Goal: Task Accomplishment & Management: Use online tool/utility

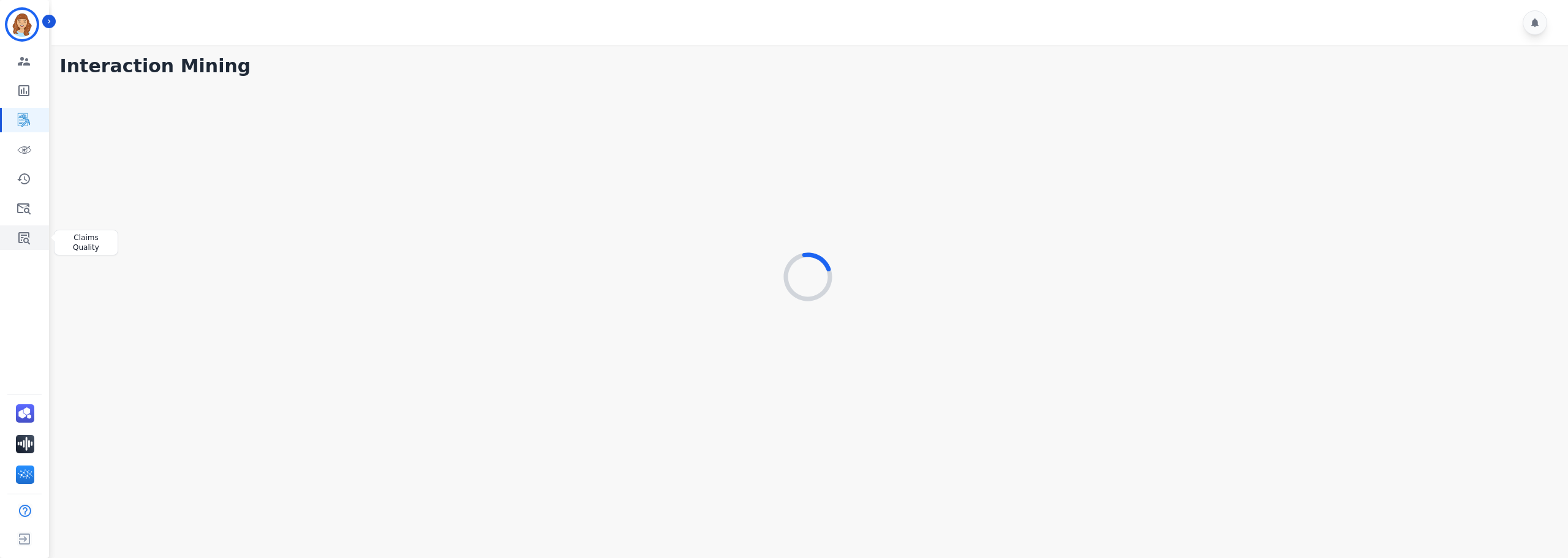
click at [29, 242] on icon "Sidebar" at bounding box center [24, 238] width 14 height 14
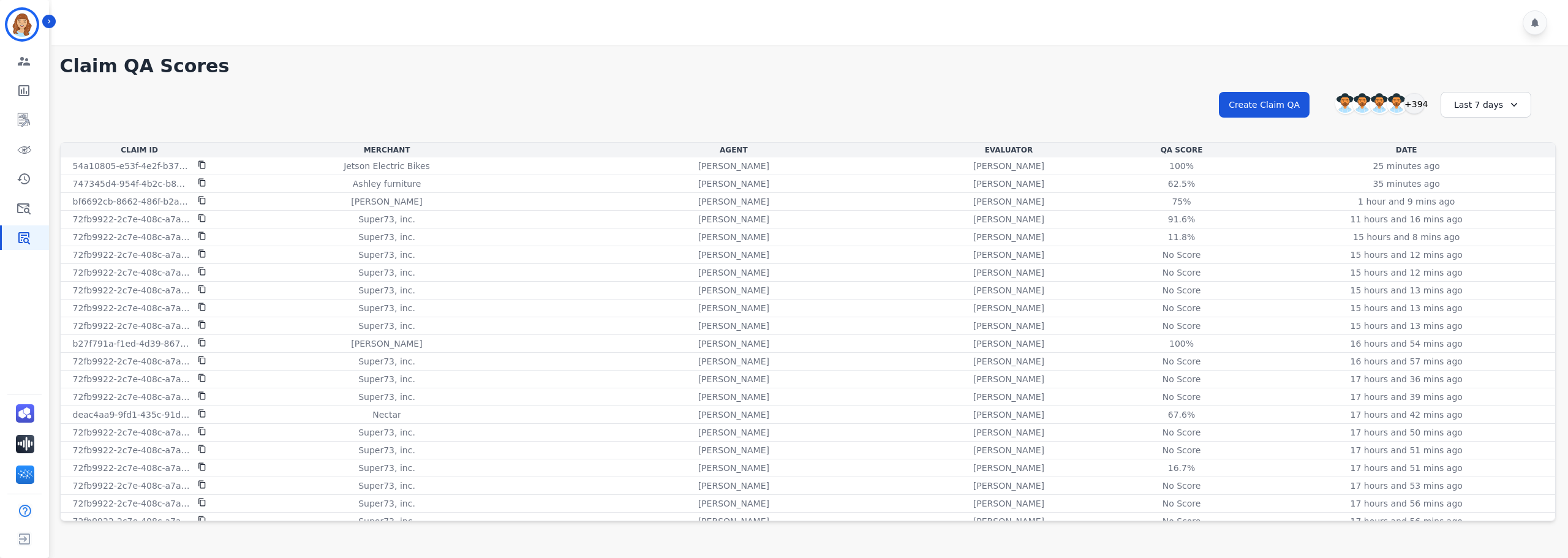
click at [1193, 53] on div "**********" at bounding box center [808, 287] width 1520 height 484
